Goal: Communication & Community: Answer question/provide support

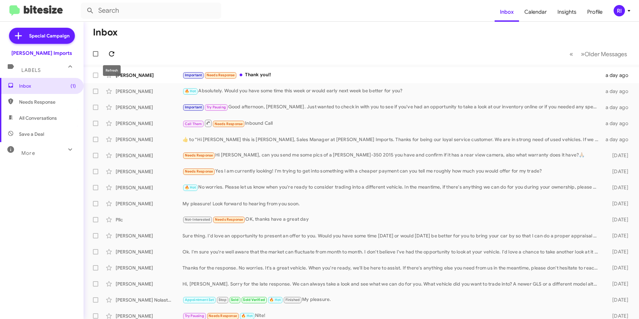
click at [113, 52] on icon at bounding box center [111, 53] width 5 height 5
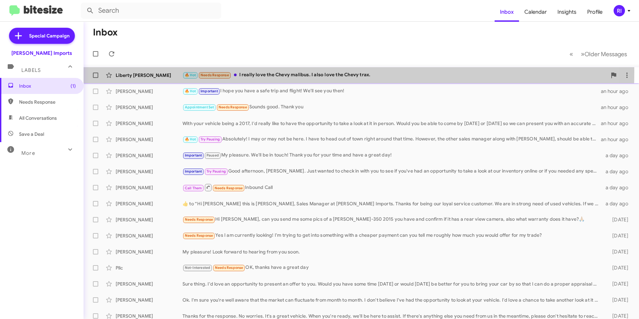
click at [287, 72] on div "🔥 Hot Needs Response I really love the Chevy malibus. I also love the Chevy tra…" at bounding box center [394, 75] width 424 height 8
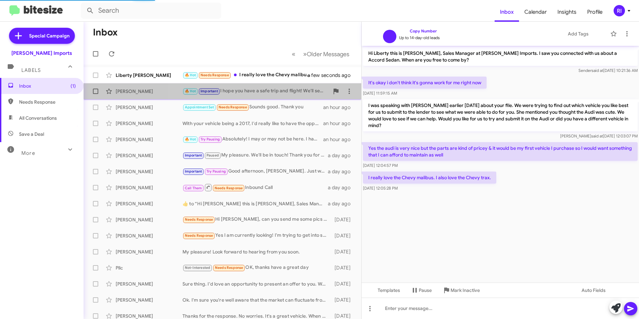
click at [265, 89] on div "🔥 Hot Important I hope you have a safe trip and flight! We'll see you then!" at bounding box center [255, 91] width 147 height 8
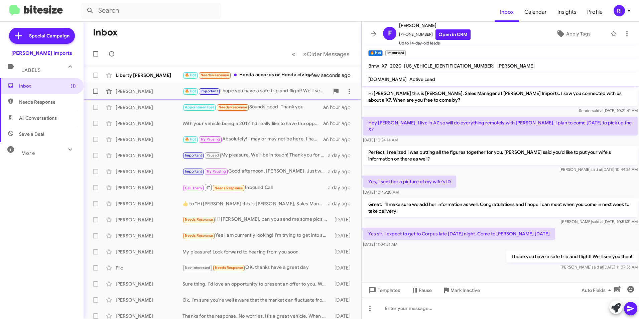
click at [259, 88] on div "🔥 Hot Important I hope you have a safe trip and flight! We'll see you then!" at bounding box center [255, 91] width 147 height 8
click at [262, 75] on div "🔥 Hot Needs Response Honda accords or Honda civics." at bounding box center [255, 75] width 147 height 8
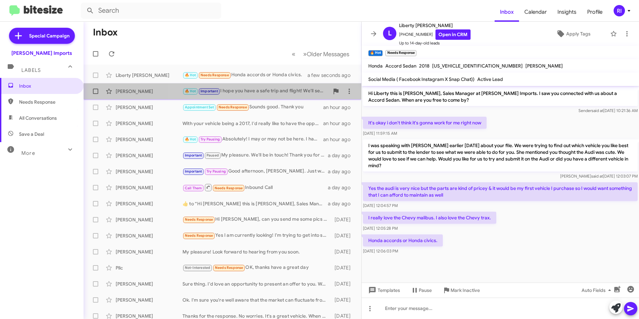
click at [265, 93] on div "🔥 Hot Important I hope you have a safe trip and flight! We'll see you then!" at bounding box center [255, 91] width 147 height 8
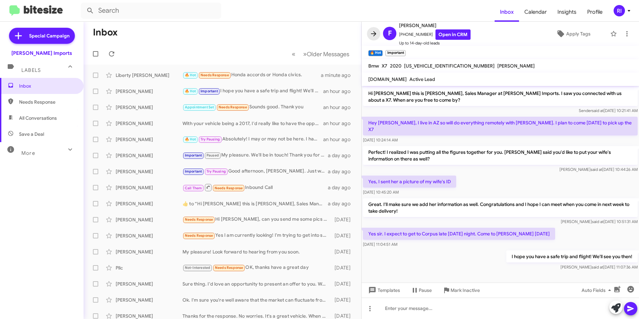
click at [373, 36] on icon at bounding box center [374, 34] width 8 height 8
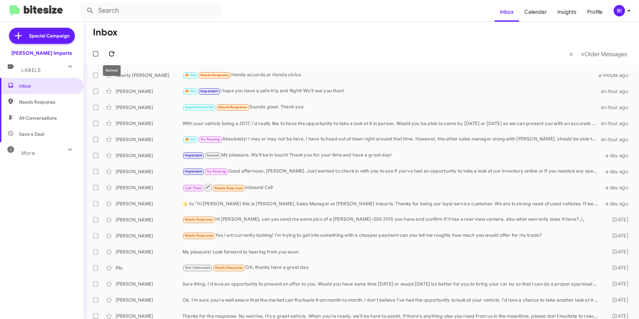
click at [112, 51] on icon at bounding box center [111, 53] width 5 height 5
